Goal: Browse casually: Explore the website without a specific task or goal

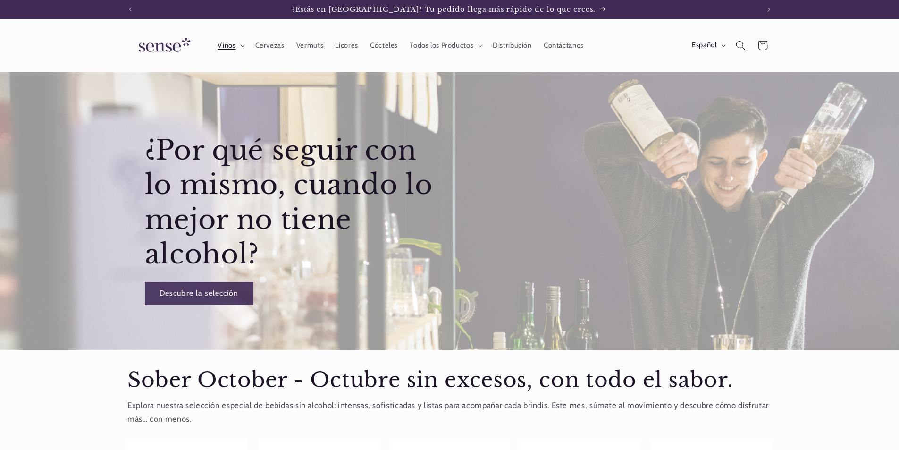
click at [240, 45] on summary "Vinos" at bounding box center [230, 45] width 37 height 21
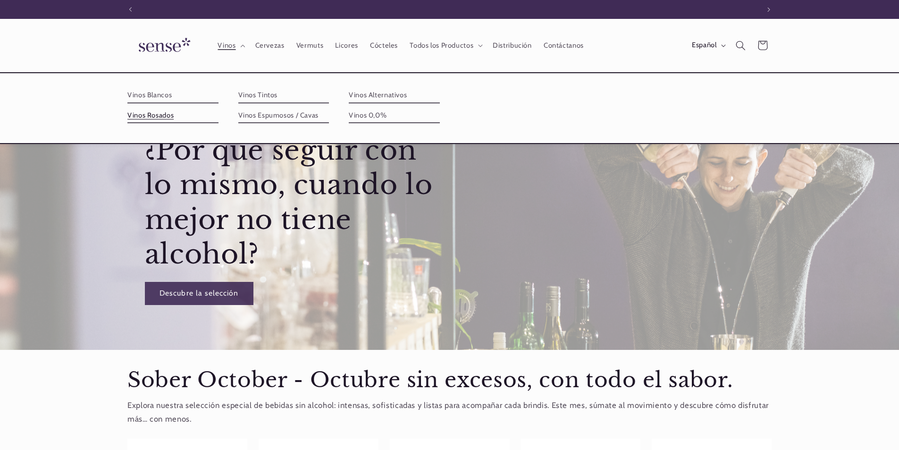
scroll to position [0, 629]
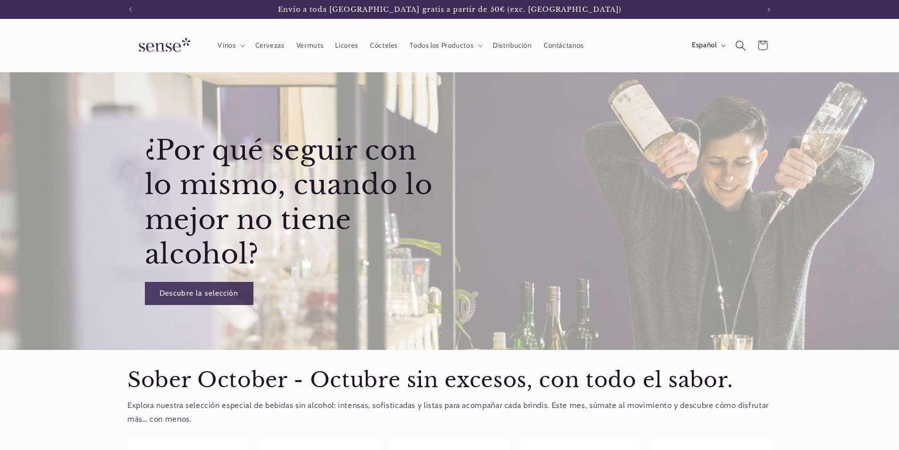
click at [743, 49] on icon "Búsqueda" at bounding box center [741, 45] width 10 height 10
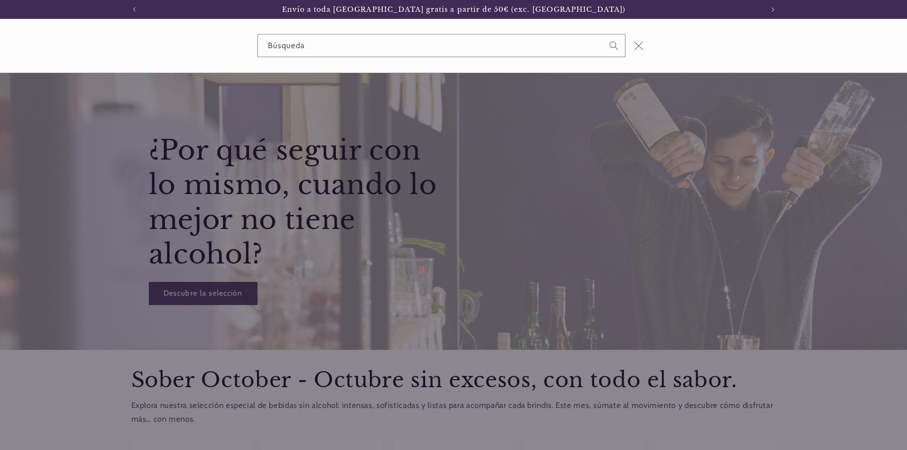
click at [637, 47] on icon "Cerrar" at bounding box center [638, 45] width 9 height 9
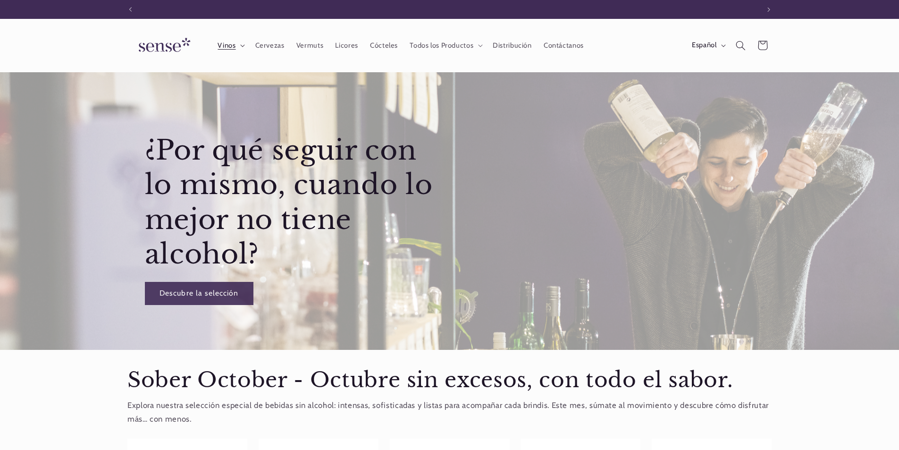
scroll to position [0, 0]
click at [220, 45] on span "Vinos" at bounding box center [227, 45] width 18 height 9
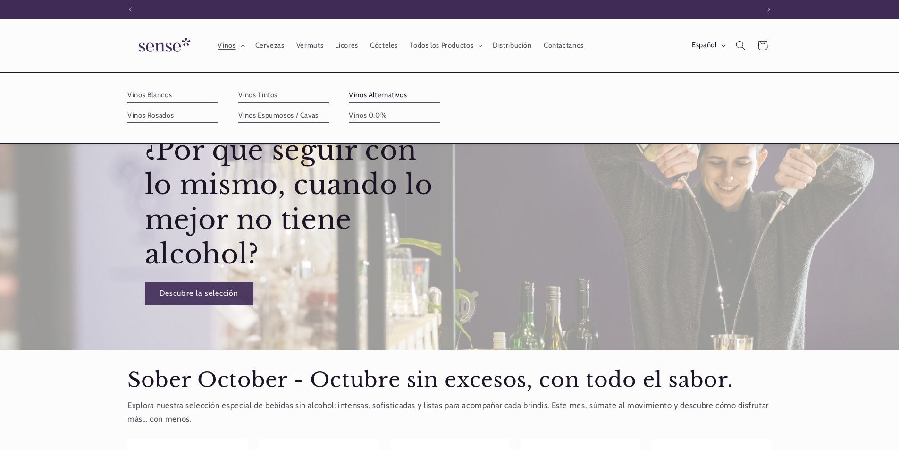
scroll to position [0, 629]
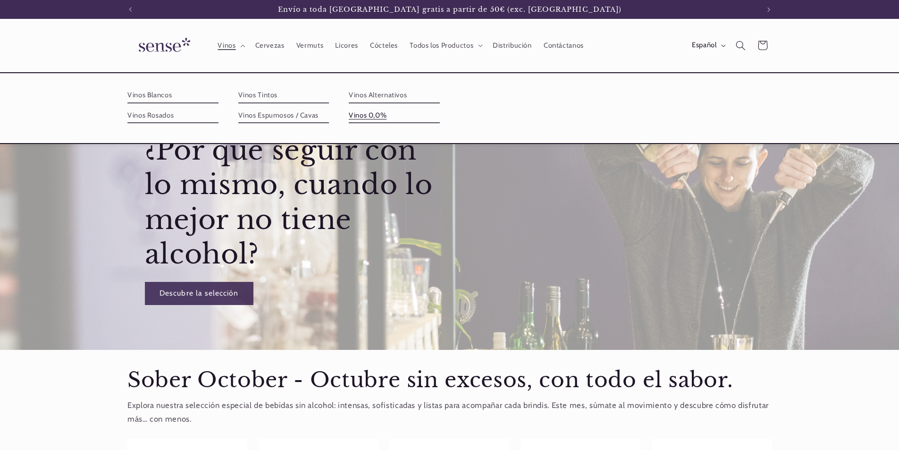
click at [374, 118] on link "Vinos 0,0%" at bounding box center [394, 115] width 91 height 15
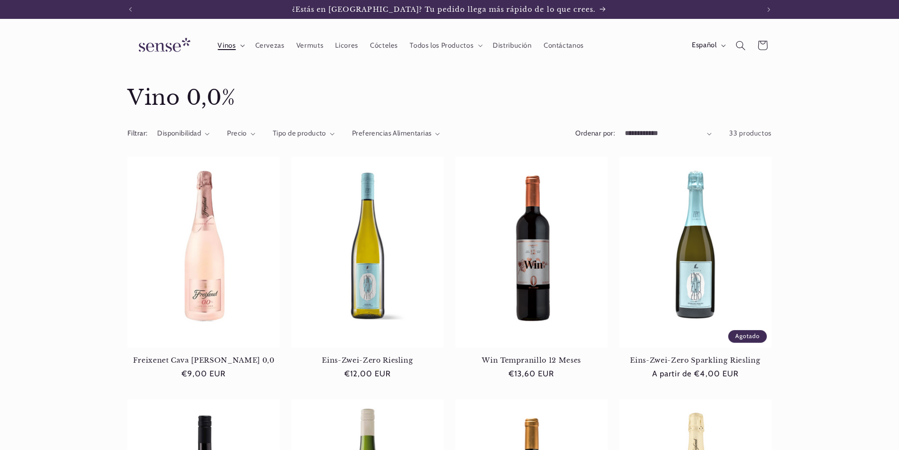
click at [220, 47] on span "Vinos" at bounding box center [227, 45] width 18 height 9
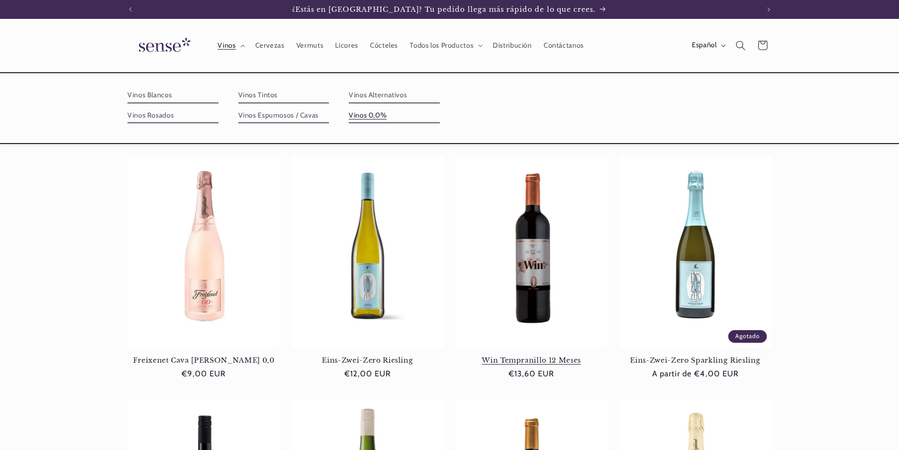
click at [540, 356] on link "Win Tempranillo 12 Meses" at bounding box center [532, 360] width 153 height 8
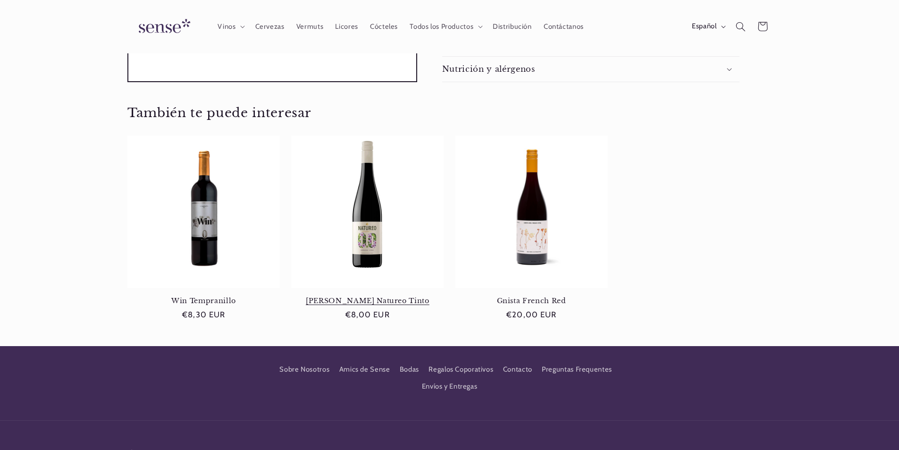
scroll to position [413, 0]
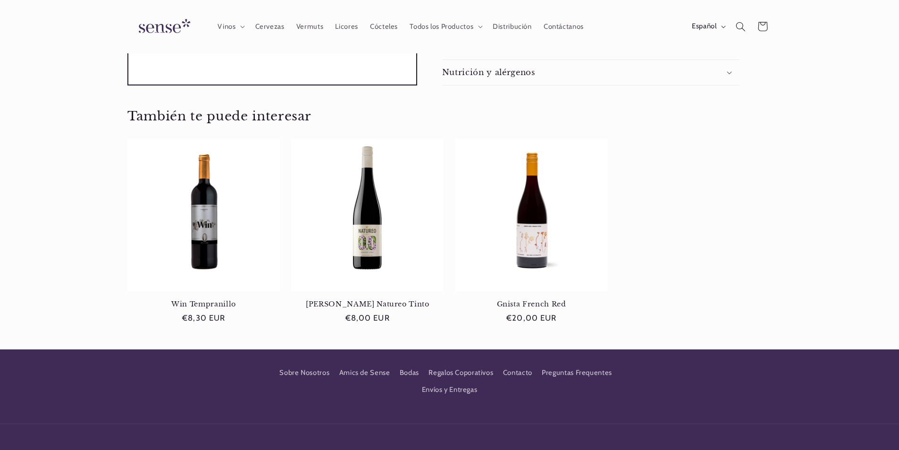
click at [615, 73] on div "Nutrición y alérgenos" at bounding box center [590, 73] width 297 height 10
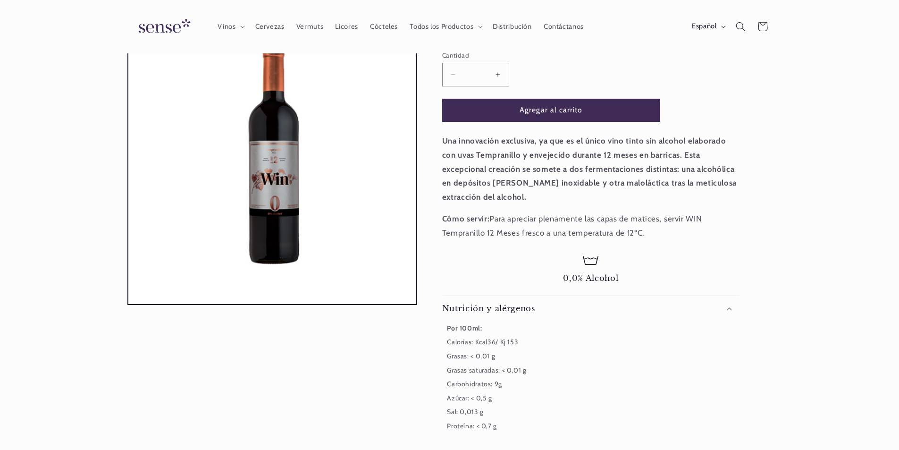
scroll to position [0, 0]
click at [343, 25] on span "Licores" at bounding box center [346, 26] width 23 height 9
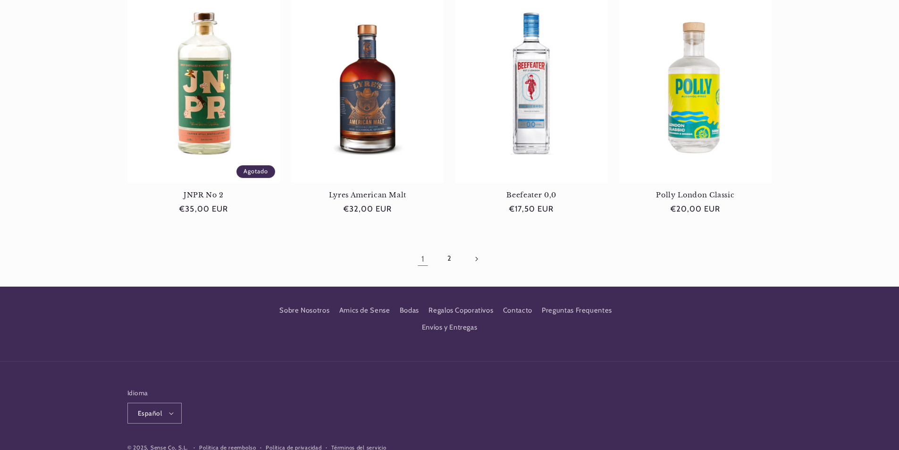
scroll to position [897, 0]
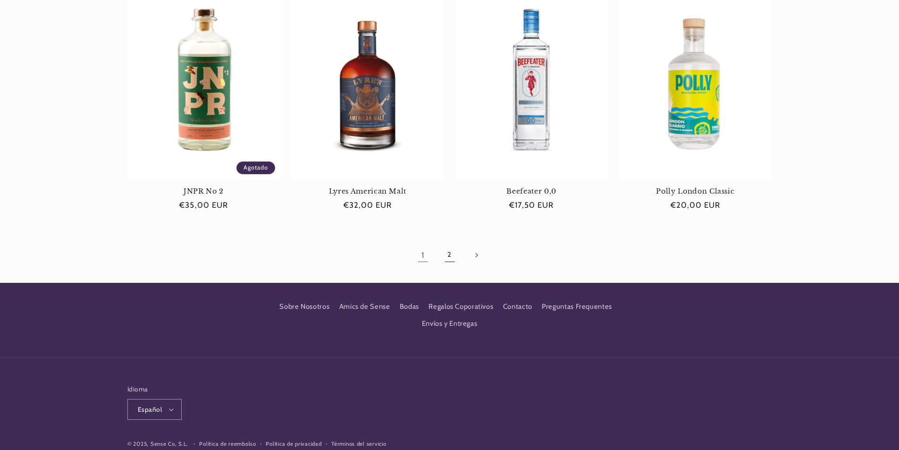
click at [450, 251] on link "2" at bounding box center [450, 255] width 22 height 22
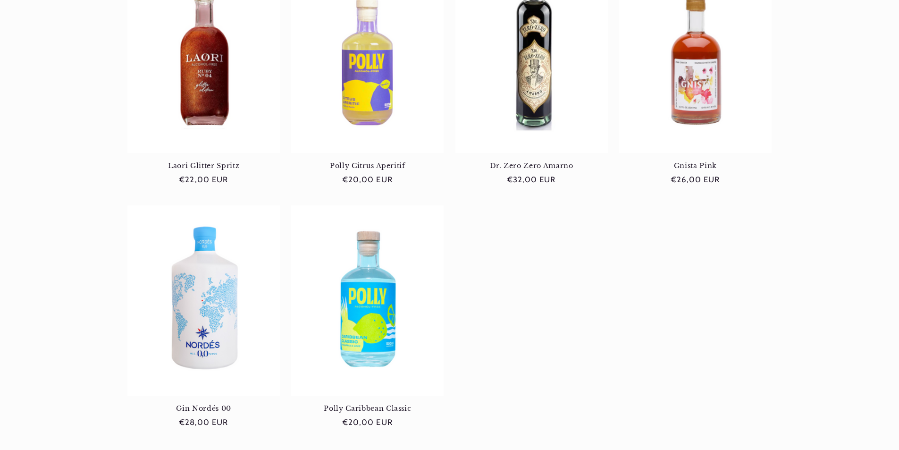
scroll to position [708, 0]
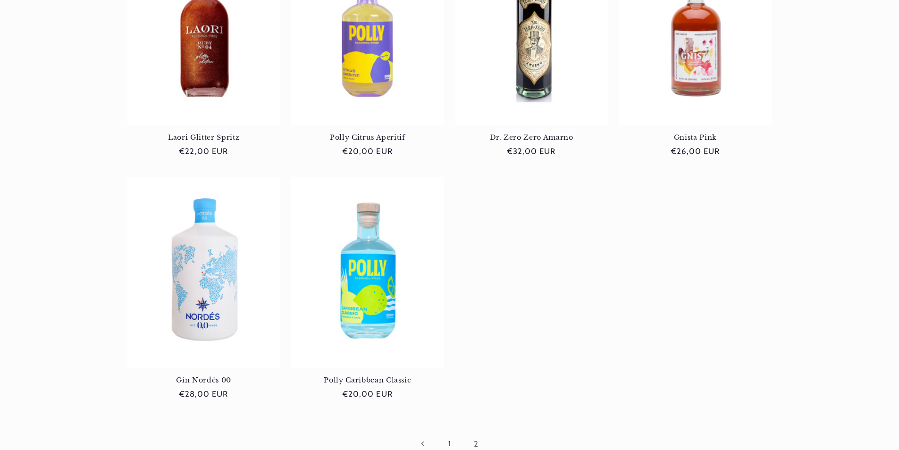
click at [450, 441] on link "1" at bounding box center [450, 444] width 22 height 22
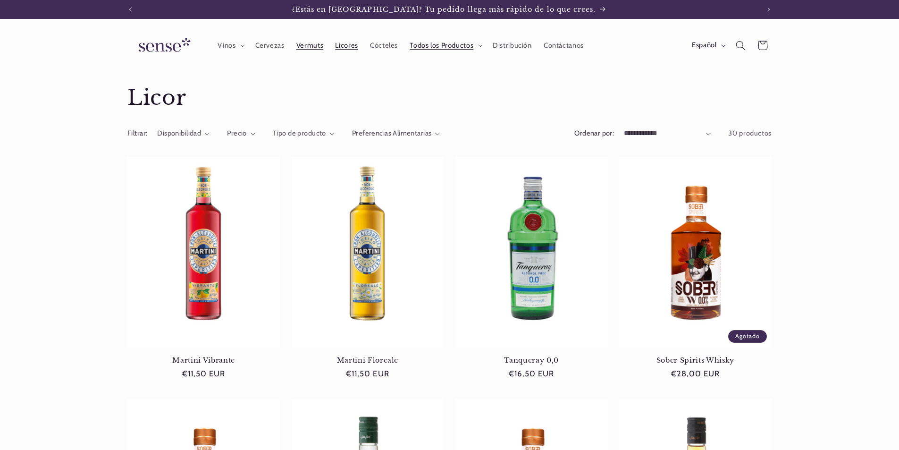
click at [301, 50] on link "Vermuts" at bounding box center [309, 45] width 39 height 21
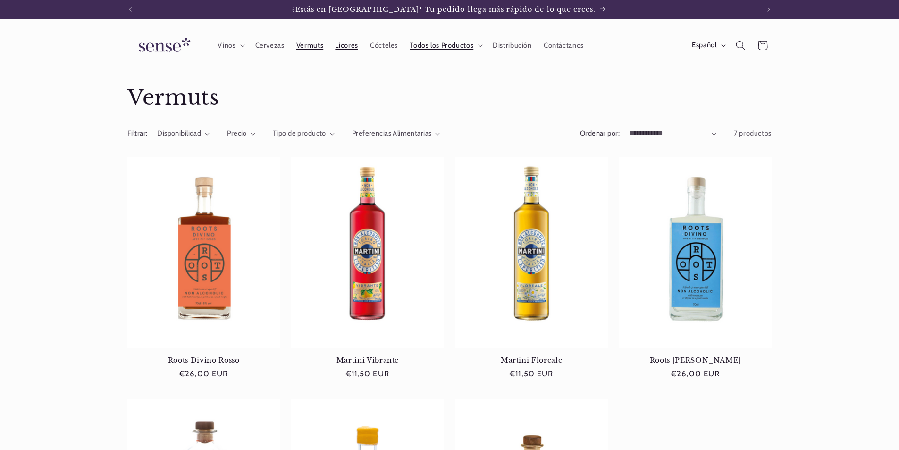
click at [337, 44] on span "Licores" at bounding box center [346, 45] width 23 height 9
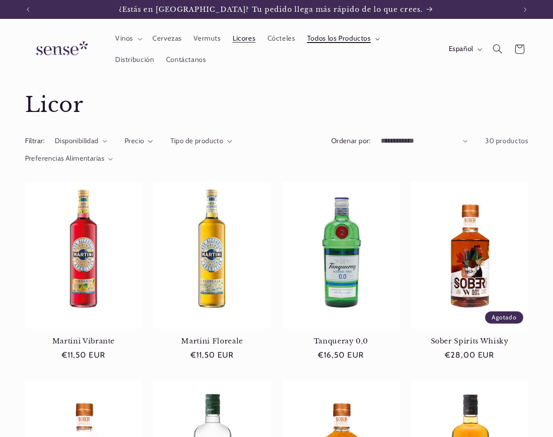
click at [352, 41] on span "Todos los Productos" at bounding box center [339, 38] width 64 height 9
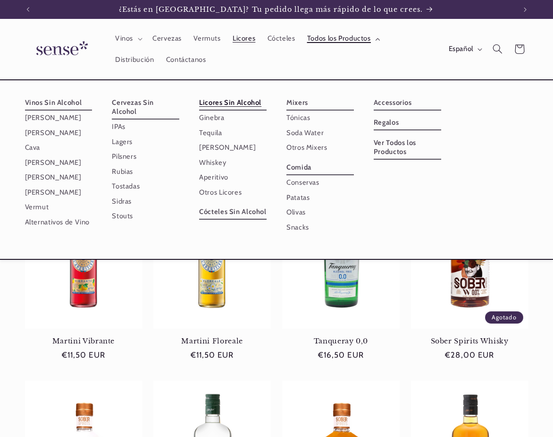
click at [352, 41] on span "Todos los Productos" at bounding box center [339, 38] width 64 height 9
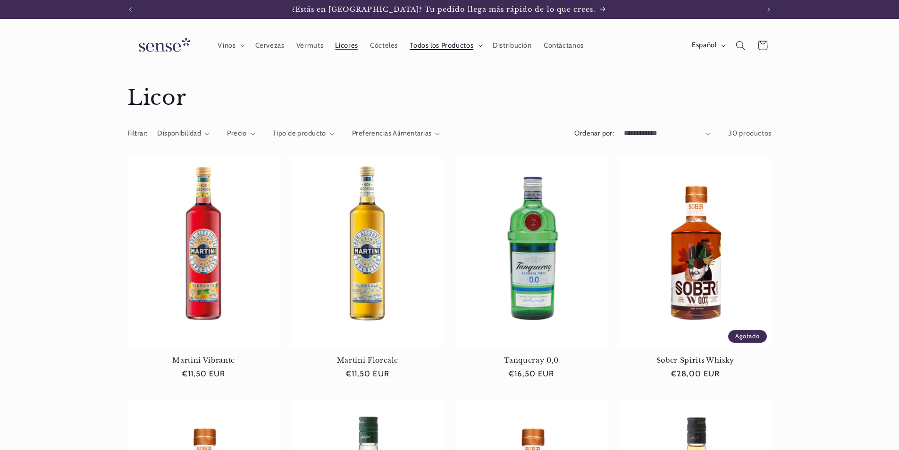
click at [475, 46] on summary "Todos los Productos" at bounding box center [445, 45] width 83 height 21
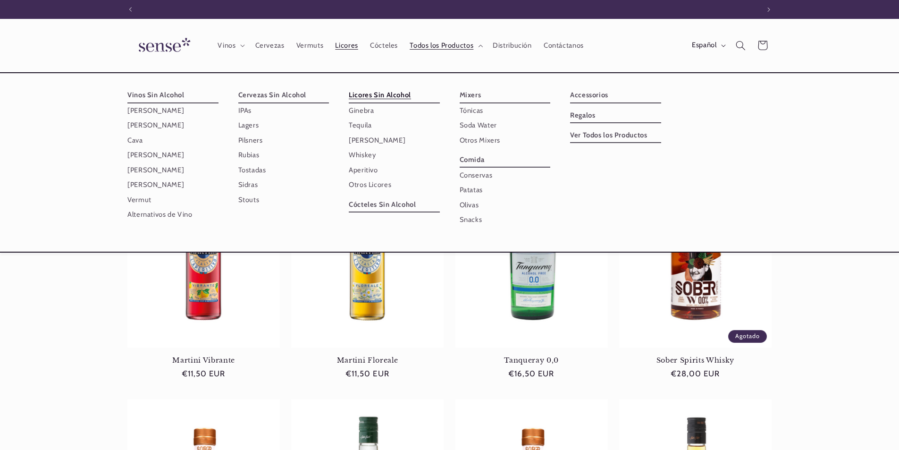
scroll to position [0, 629]
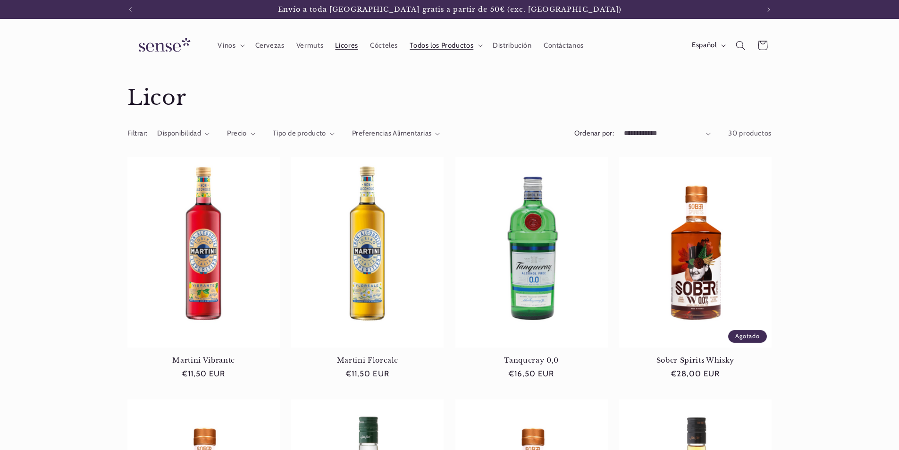
click at [644, 27] on header "Vinos Vinos Vinos Blancos Vinos Rosados Vinos Tintos Vinos Espumosos / Cavas Vi…" at bounding box center [450, 45] width 694 height 53
